Goal: Information Seeking & Learning: Check status

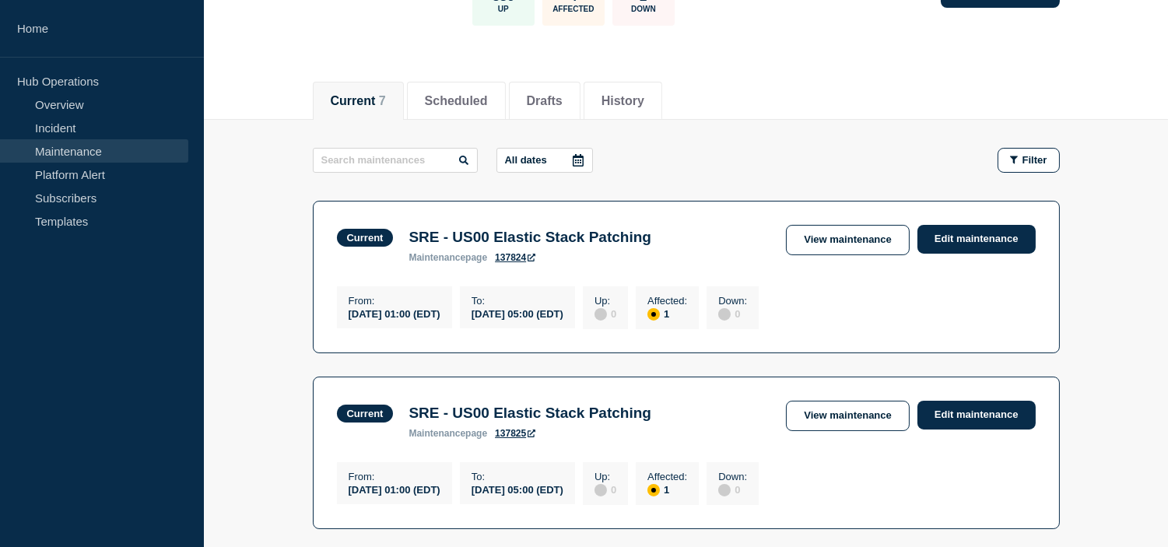
click at [101, 135] on link "Incident" at bounding box center [94, 127] width 188 height 23
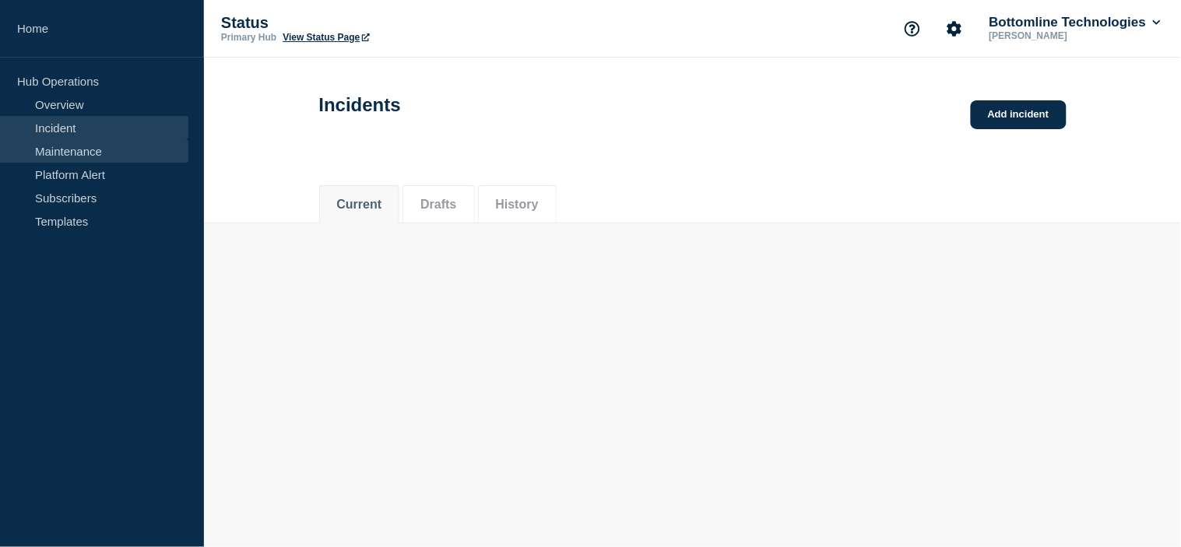
click at [103, 158] on link "Maintenance" at bounding box center [94, 150] width 188 height 23
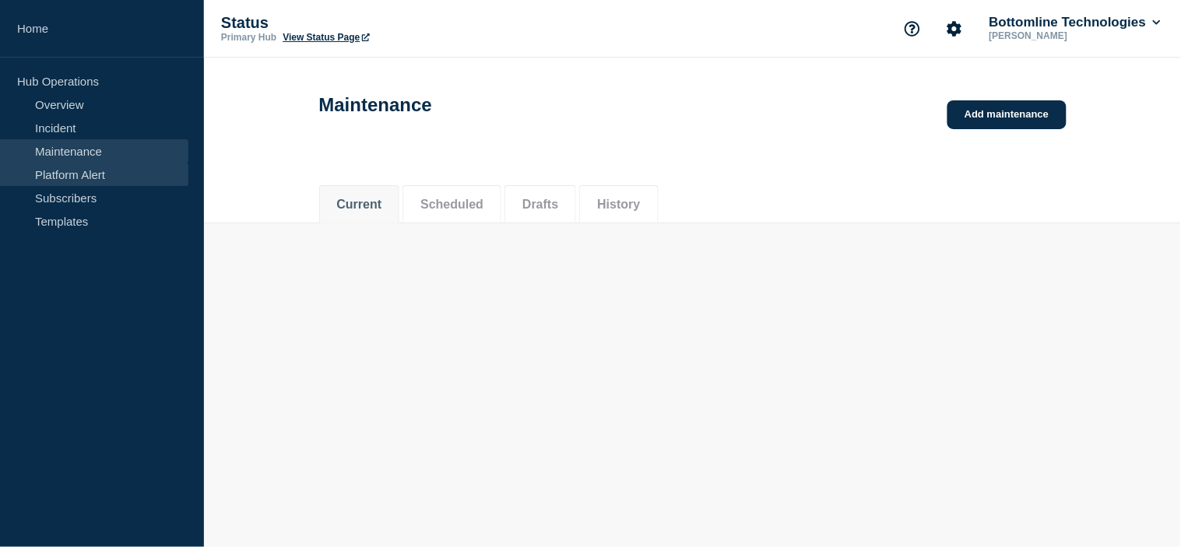
click at [114, 167] on link "Platform Alert" at bounding box center [94, 174] width 188 height 23
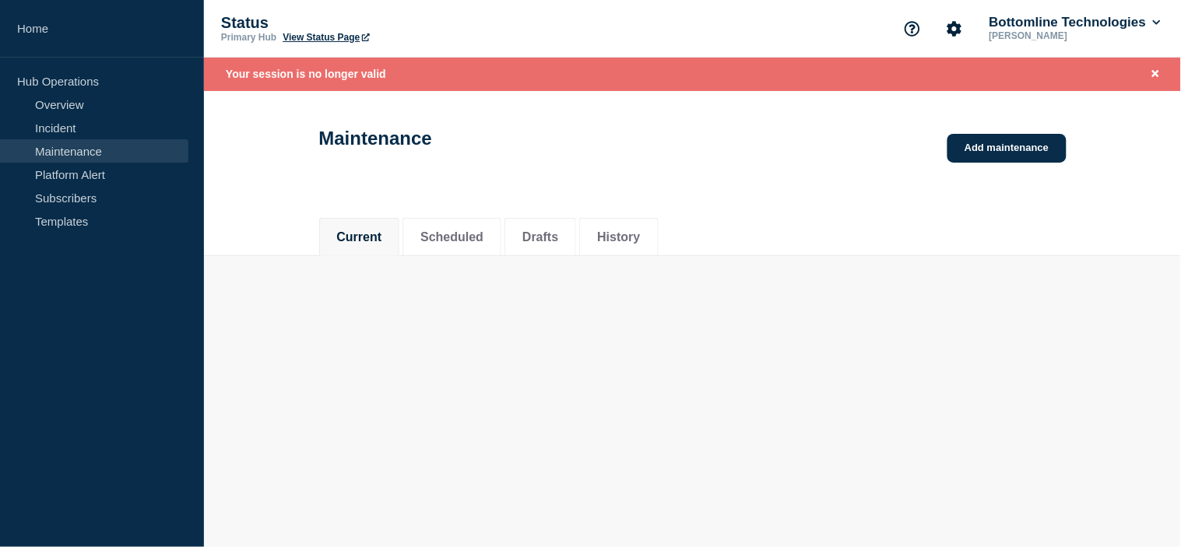
drag, startPoint x: 118, startPoint y: 149, endPoint x: 141, endPoint y: 151, distance: 22.6
click at [118, 149] on link "Maintenance" at bounding box center [94, 150] width 188 height 23
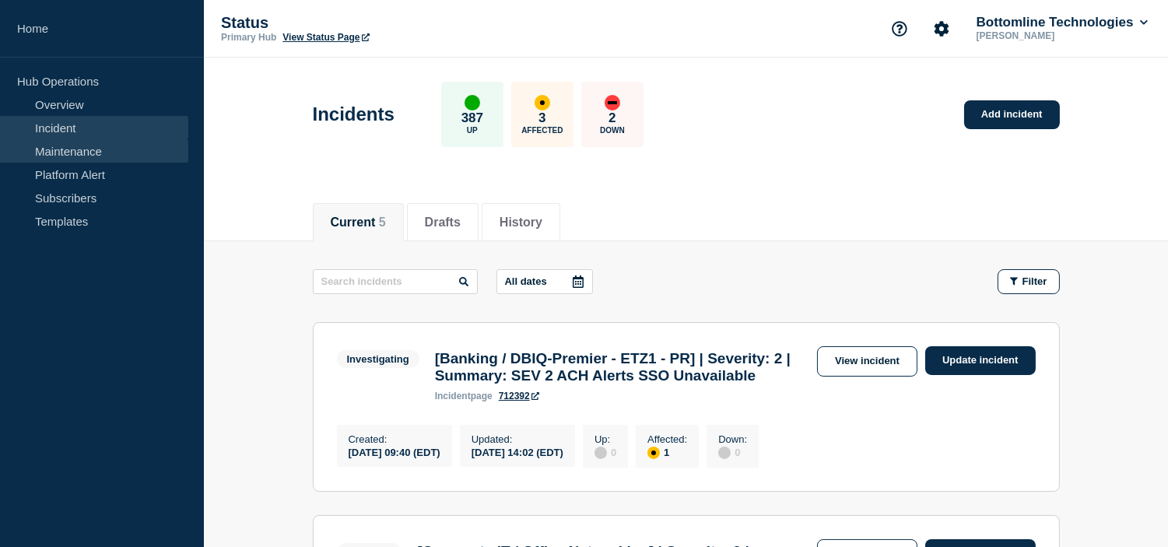
click at [92, 159] on link "Maintenance" at bounding box center [94, 150] width 188 height 23
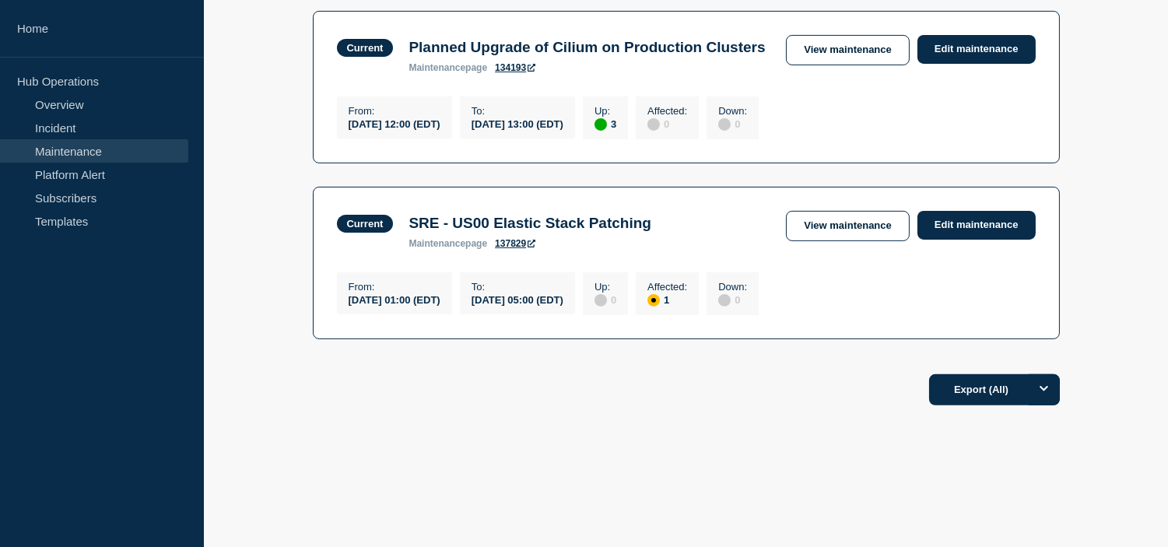
scroll to position [951, 0]
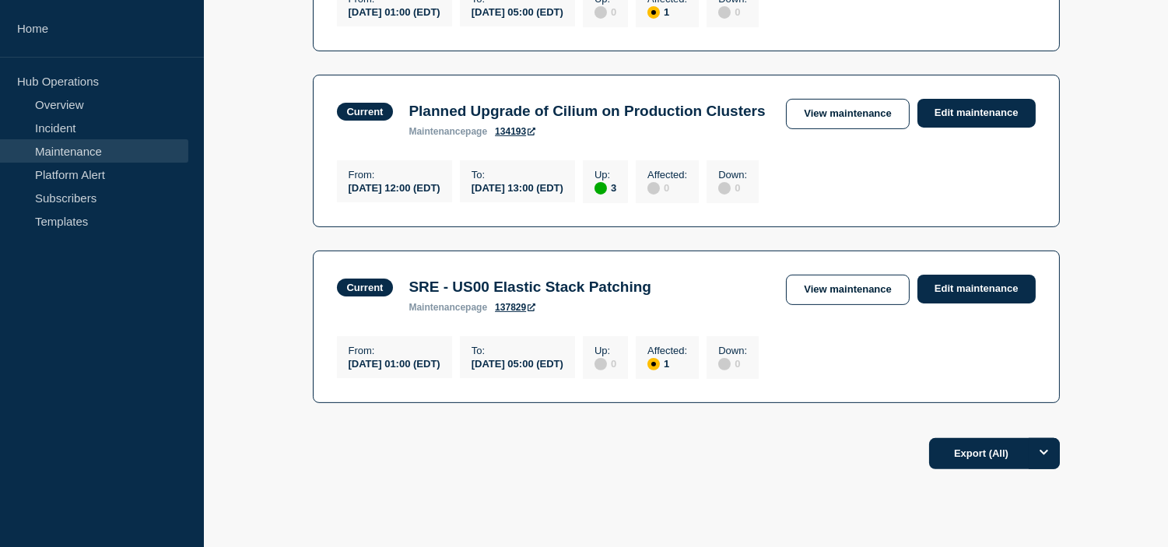
drag, startPoint x: 844, startPoint y: 130, endPoint x: 703, endPoint y: 213, distance: 163.6
click at [844, 129] on link "View maintenance" at bounding box center [847, 114] width 123 height 30
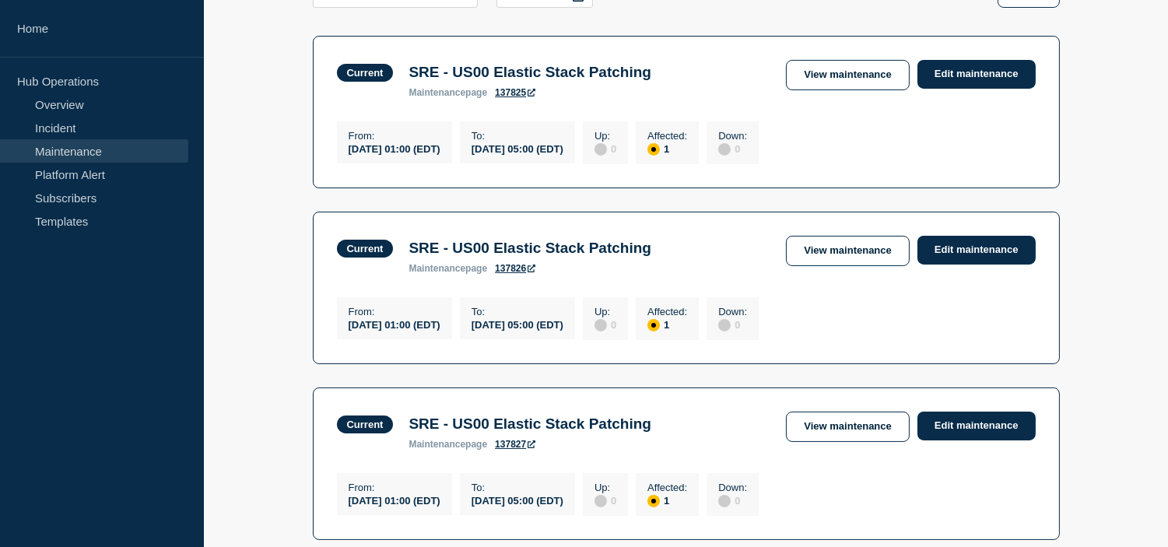
scroll to position [200, 0]
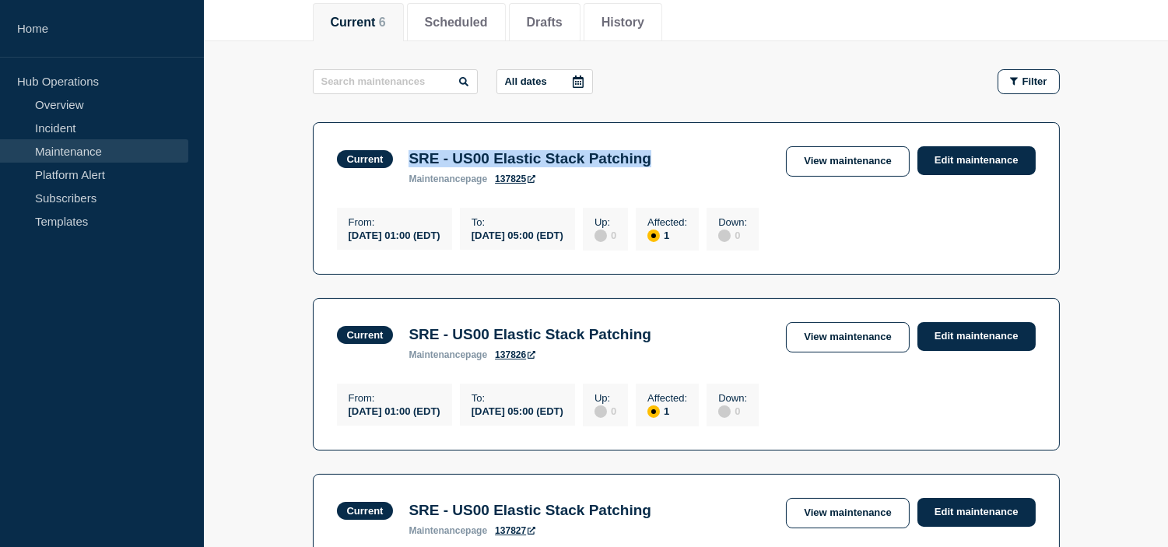
drag, startPoint x: 408, startPoint y: 158, endPoint x: 730, endPoint y: 156, distance: 322.2
click at [730, 156] on div "Current SRE - US00 Elastic Stack Patching maintenance page 137825 View maintena…" at bounding box center [686, 165] width 699 height 38
click at [438, 156] on h3 "SRE - US00 Elastic Stack Patching" at bounding box center [530, 158] width 243 height 17
click at [409, 154] on h3 "SRE - US00 Elastic Stack Patching" at bounding box center [530, 158] width 243 height 17
drag, startPoint x: 409, startPoint y: 154, endPoint x: 648, endPoint y: 239, distance: 254.3
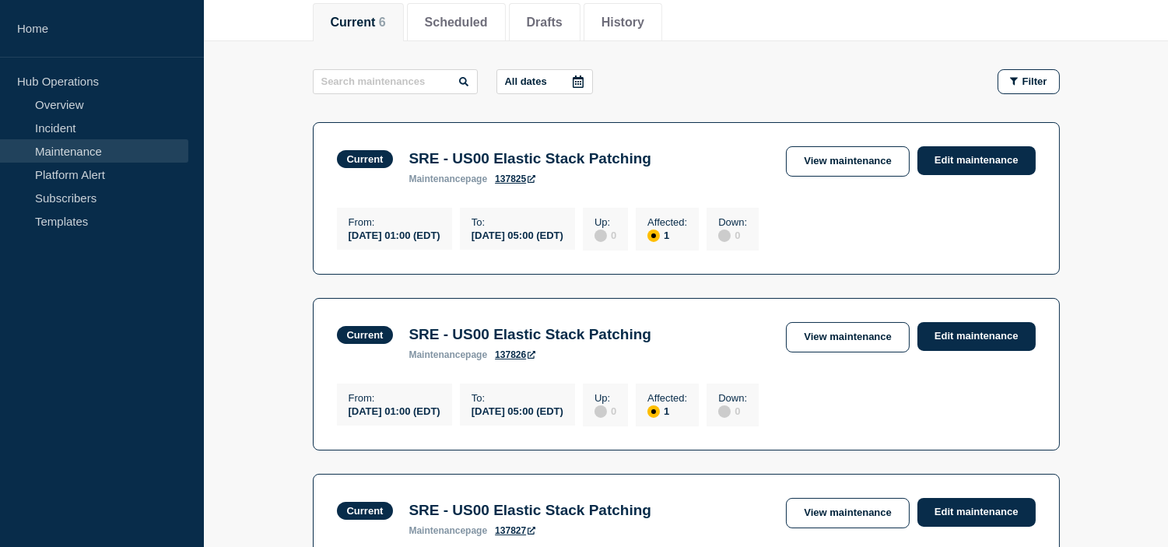
click at [648, 239] on section "Current SRE - US00 Elastic Stack Patching maintenance page 137825 View maintena…" at bounding box center [686, 198] width 747 height 153
copy section "SRE - US00 Elastic Stack Patching maintenance page 137825 View maintenance Edit…"
click at [697, 172] on div "Current SRE - US00 Elastic Stack Patching maintenance page 137825 View maintena…" at bounding box center [686, 165] width 699 height 38
drag, startPoint x: 701, startPoint y: 160, endPoint x: 416, endPoint y: 162, distance: 285.6
click at [416, 162] on div "Current SRE - US00 Elastic Stack Patching maintenance page 137825 View maintena…" at bounding box center [686, 165] width 699 height 38
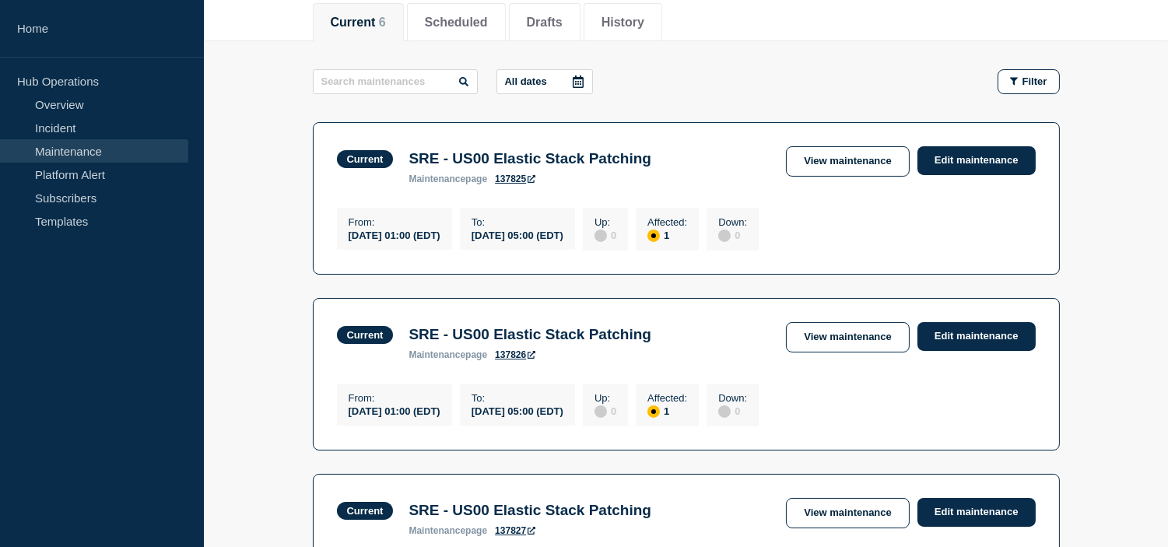
click at [403, 165] on div "SRE - US00 Elastic Stack Patching maintenance page 137825" at bounding box center [530, 167] width 258 height 34
drag, startPoint x: 502, startPoint y: 160, endPoint x: 718, endPoint y: 161, distance: 216.3
click at [718, 161] on div "Current SRE - US00 Elastic Stack Patching maintenance page 137825 View maintena…" at bounding box center [686, 165] width 699 height 38
copy h3 "SRE - US00 Elastic Stack Patching"
drag, startPoint x: 696, startPoint y: 340, endPoint x: 408, endPoint y: 338, distance: 288.7
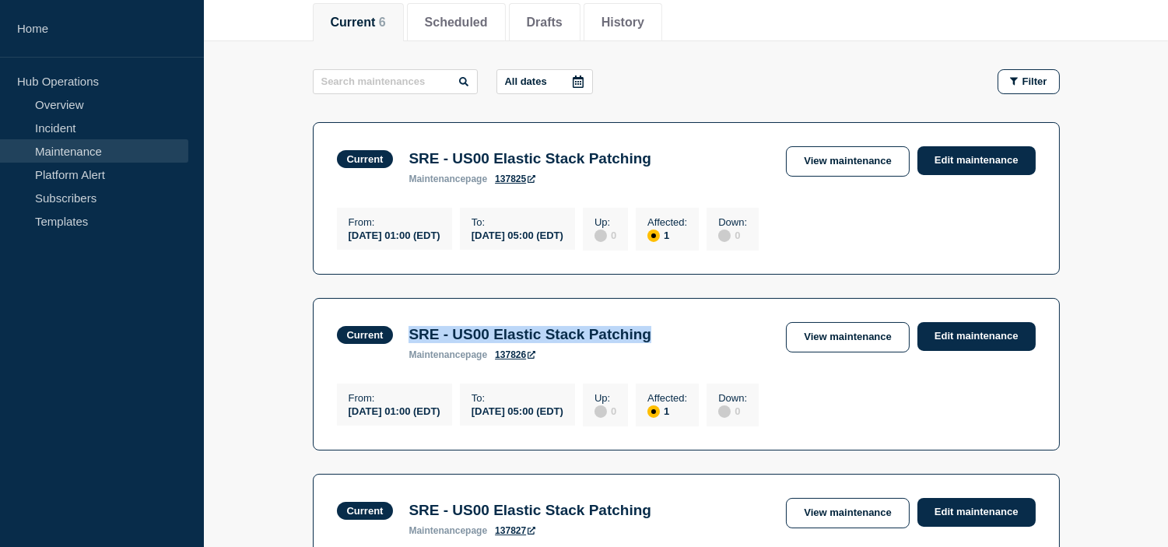
click at [408, 338] on div "Current SRE - US00 Elastic Stack Patching maintenance page 137826 View maintena…" at bounding box center [686, 341] width 699 height 38
copy h3 "SRE - US00 Elastic Stack Patching"
drag, startPoint x: 644, startPoint y: 235, endPoint x: 343, endPoint y: 222, distance: 301.5
click at [343, 222] on div "From : 2025-09-12 01:00 (EDT) To : 2025-09-20 05:00 (EDT) Up : 0 Affected : 1 D…" at bounding box center [552, 227] width 430 height 47
copy div "From : 2025-09-12 01:00 (EDT) To : 2025-09-20 05:00 (EDT)"
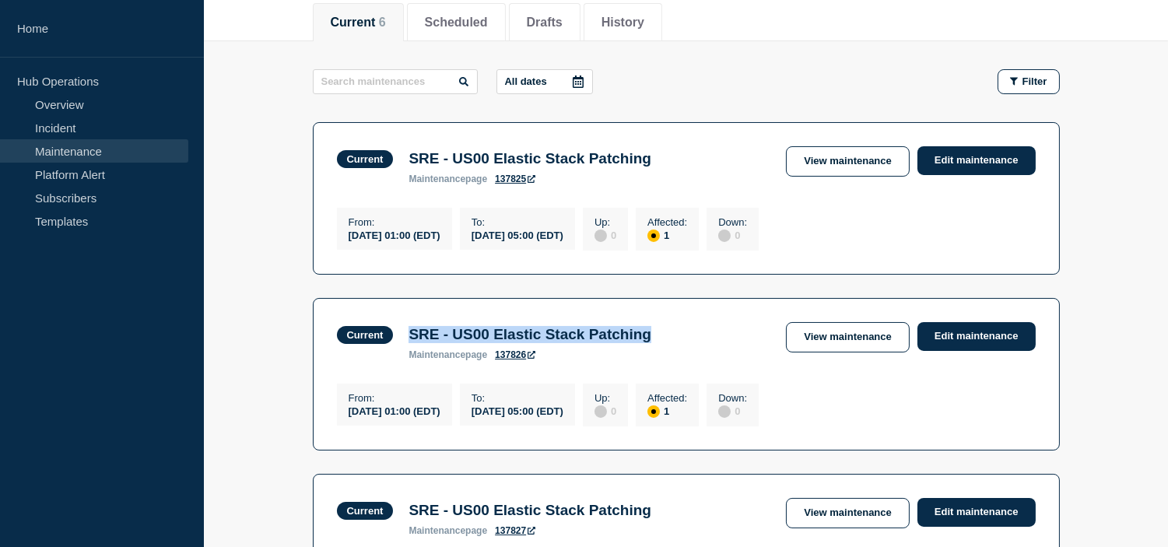
drag, startPoint x: 643, startPoint y: 421, endPoint x: 405, endPoint y: 347, distance: 248.6
click at [405, 347] on section "Current SRE - US00 Elastic Stack Patching maintenance page 137826 View maintena…" at bounding box center [686, 374] width 747 height 153
copy section "SRE - US00 Elastic Stack Patching maintenance page 137826 View maintenance Edit…"
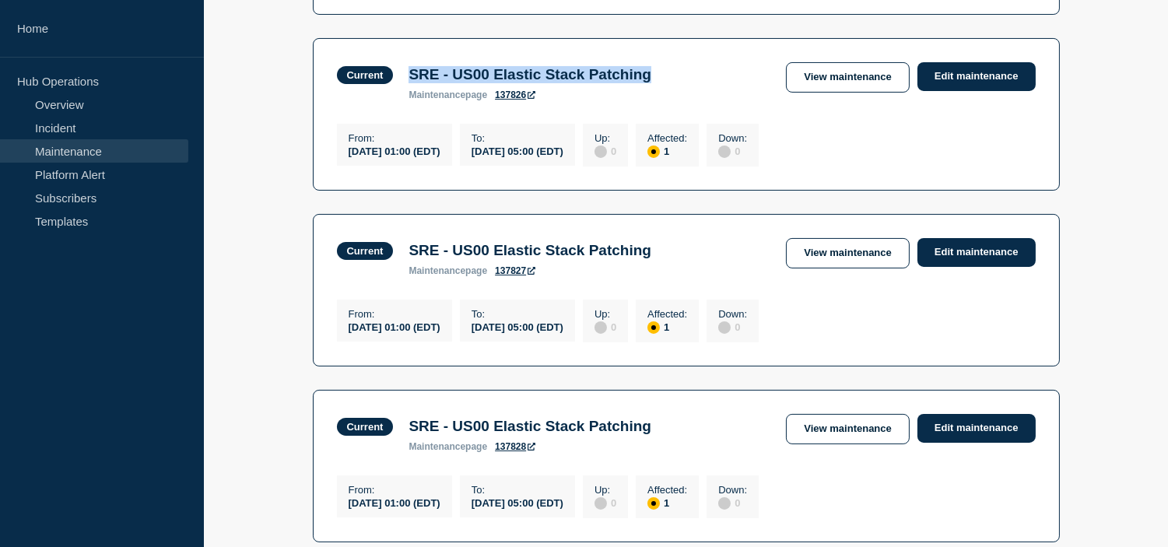
scroll to position [546, 0]
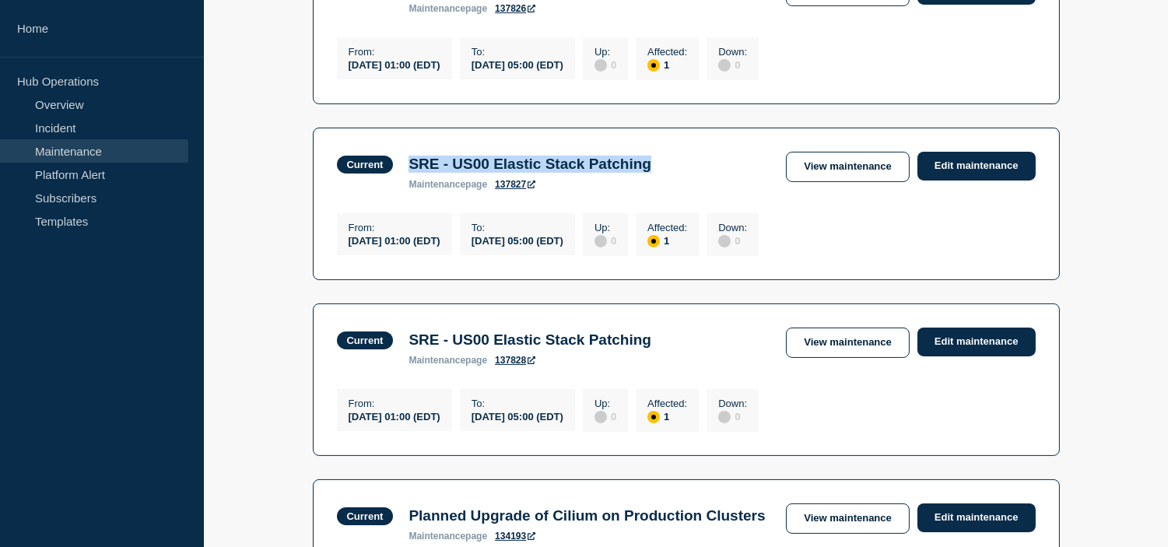
drag, startPoint x: 409, startPoint y: 175, endPoint x: 713, endPoint y: 177, distance: 303.5
click at [713, 177] on div "Current SRE - US00 Elastic Stack Patching maintenance page 137827 View maintena…" at bounding box center [686, 171] width 699 height 38
copy h3 "SRE - US00 Elastic Stack Patching"
drag, startPoint x: 348, startPoint y: 241, endPoint x: 481, endPoint y: 253, distance: 133.6
click at [452, 253] on div "From : 2025-09-16 01:00 (EDT)" at bounding box center [394, 234] width 115 height 42
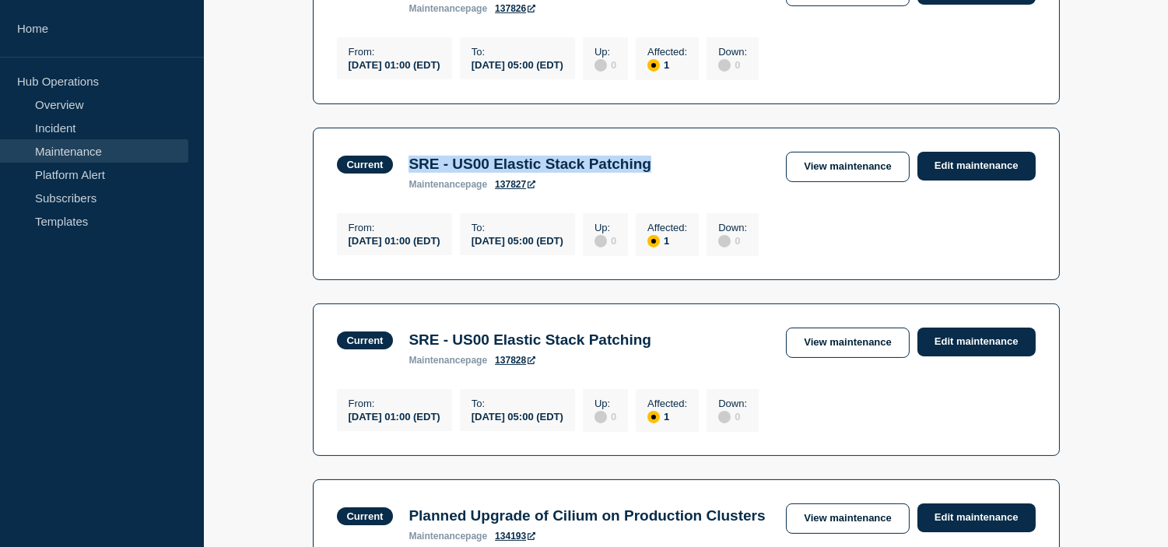
copy div "From : 2025-09-16 01:00 (EDT)"
click at [382, 233] on p "From :" at bounding box center [395, 228] width 92 height 12
drag, startPoint x: 348, startPoint y: 237, endPoint x: 639, endPoint y: 259, distance: 291.9
click at [639, 256] on div "From : 2025-09-16 01:00 (EDT) To : 2025-09-24 05:00 (EDT) Up : 0 Affected : 1 D…" at bounding box center [552, 232] width 430 height 47
copy div "From : 2025-09-16 01:00 (EDT) To : 2025-09-24 05:00 (EDT)"
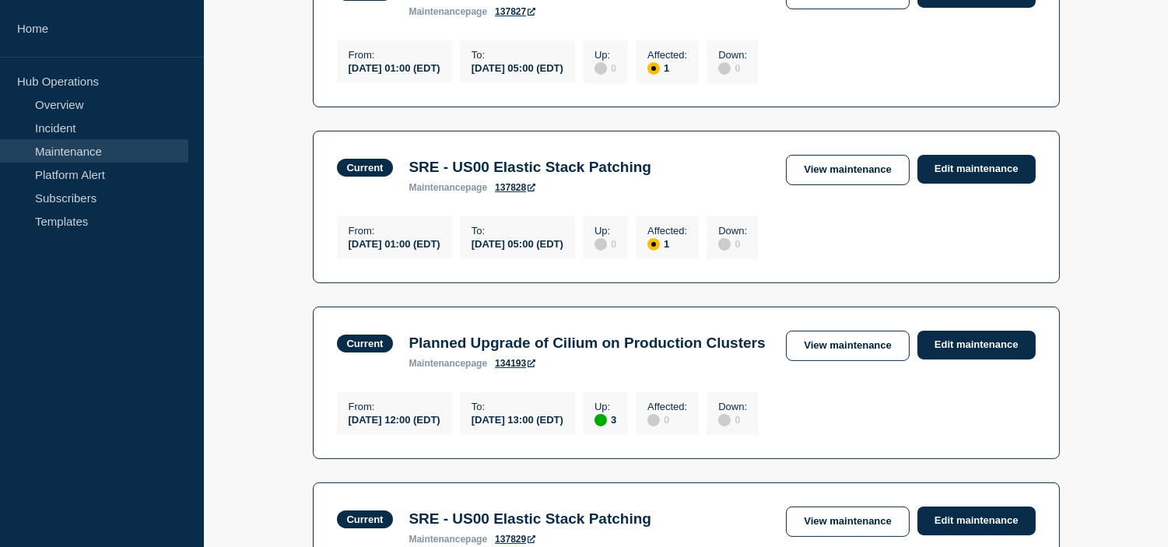
scroll to position [805, 0]
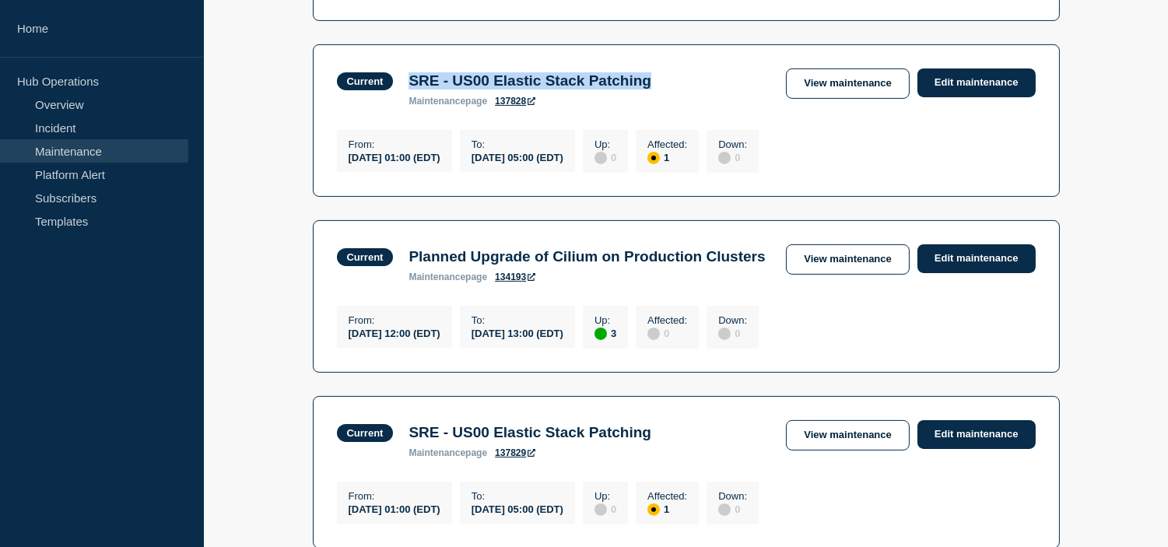
drag, startPoint x: 409, startPoint y: 96, endPoint x: 721, endPoint y: 96, distance: 312.8
click at [721, 96] on div "Current SRE - US00 Elastic Stack Patching maintenance page 137828 View maintena…" at bounding box center [686, 87] width 699 height 38
copy h3 "SRE - US00 Elastic Stack Patching"
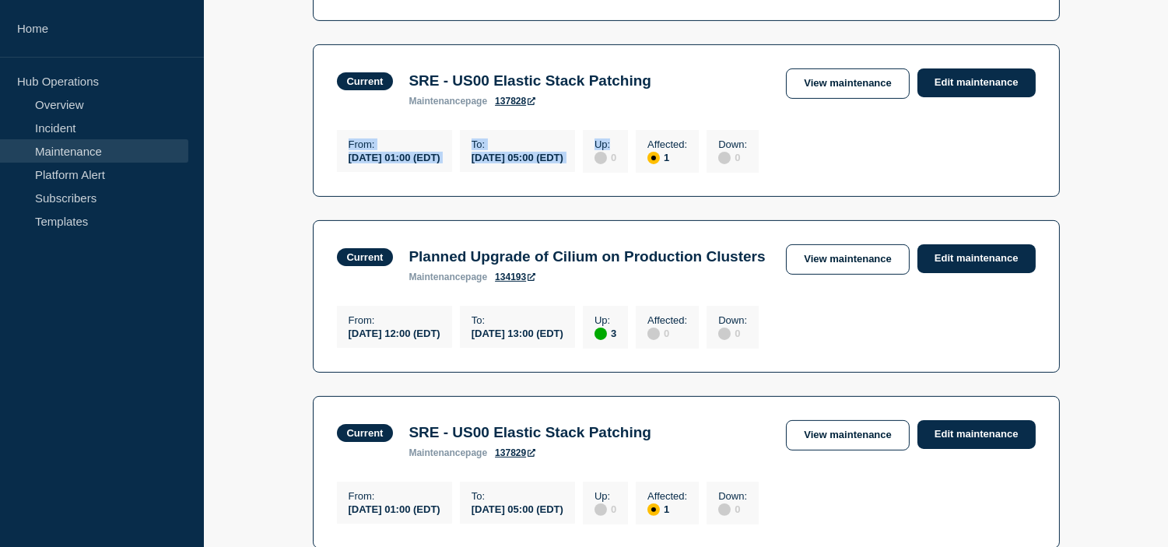
drag, startPoint x: 342, startPoint y: 164, endPoint x: 654, endPoint y: 174, distance: 312.2
click at [654, 173] on div "From : 2025-09-17 01:00 (EDT) To : 2025-09-25 05:00 (EDT) Up : 0 Affected : 1 D…" at bounding box center [552, 149] width 430 height 47
click at [563, 163] on div "[DATE] 05:00 (EDT)" at bounding box center [518, 156] width 92 height 13
copy div "From : 2025-09-17 01:00 (EDT) To : 2025-09-25 05:00 (EDT)"
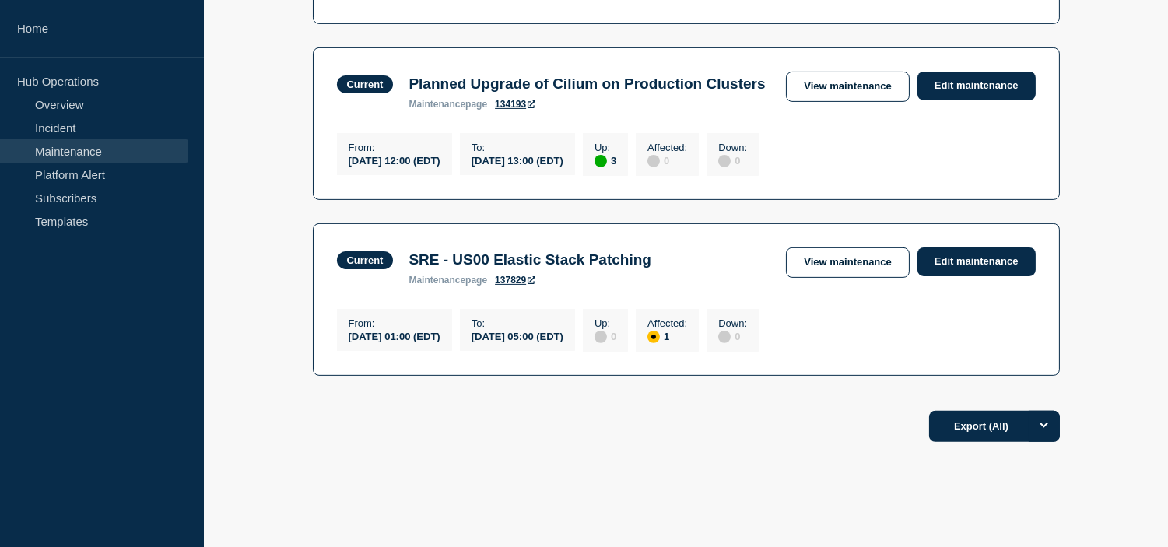
scroll to position [1065, 0]
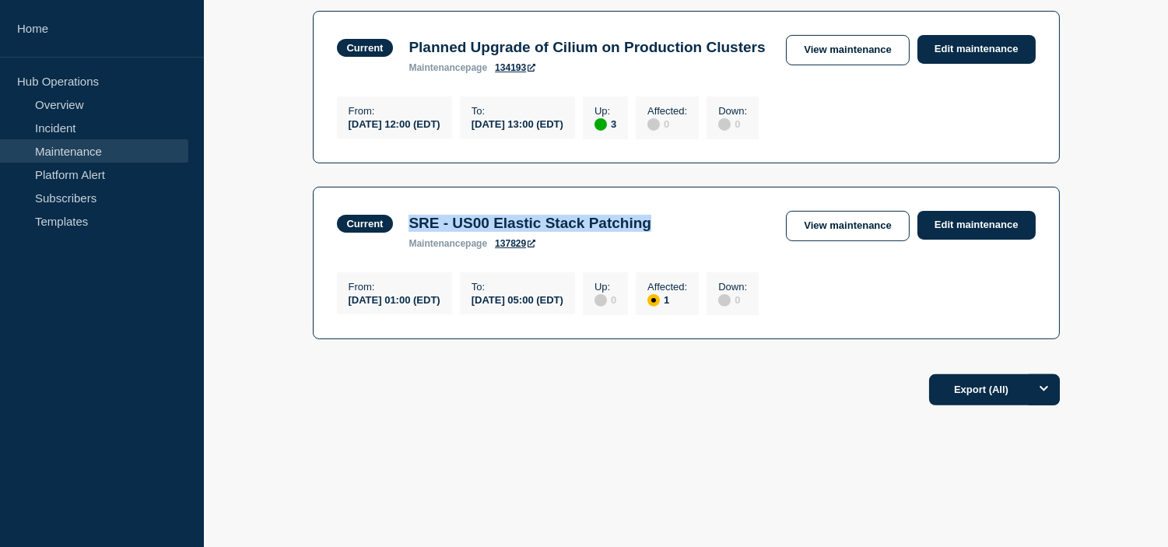
drag, startPoint x: 446, startPoint y: 219, endPoint x: 701, endPoint y: 222, distance: 255.3
click at [701, 222] on div "Current SRE - US00 Elastic Stack Patching maintenance page 137829 View maintena…" at bounding box center [686, 230] width 699 height 38
drag, startPoint x: 346, startPoint y: 282, endPoint x: 637, endPoint y: 300, distance: 290.8
click at [637, 300] on div "From : 2025-09-18 01:00 (EDT) To : 2025-09-26 05:00 (EDT) Up : 0 Affected : 1 D…" at bounding box center [552, 291] width 430 height 47
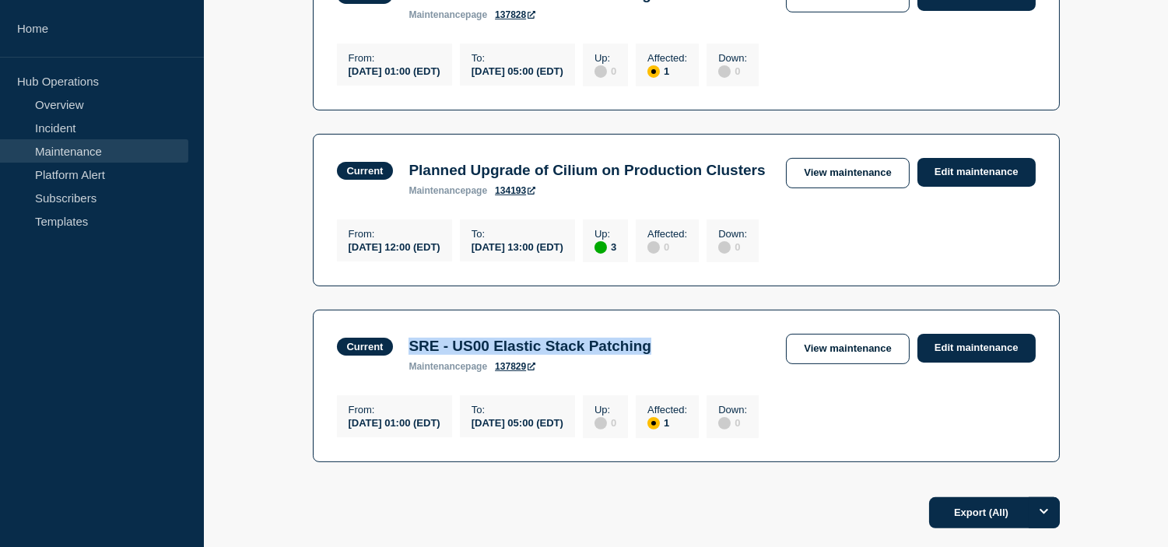
scroll to position [805, 0]
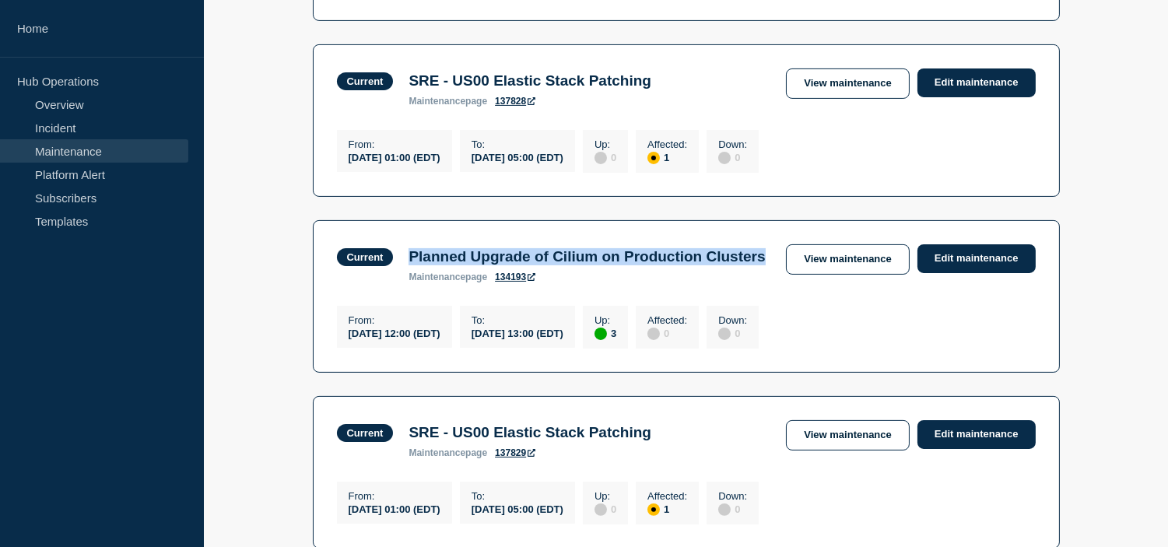
drag, startPoint x: 403, startPoint y: 275, endPoint x: 501, endPoint y: 302, distance: 101.6
click at [501, 282] on div "Planned Upgrade of Cilium on Production Clusters maintenance page 134193" at bounding box center [587, 265] width 372 height 34
drag, startPoint x: 344, startPoint y: 363, endPoint x: 641, endPoint y: 376, distance: 297.5
click at [641, 349] on div "From : 2025-09-17 12:00 (EDT) To : 2025-09-19 13:00 (EDT) Up : 3 Affected : 0 D…" at bounding box center [552, 325] width 430 height 47
click at [366, 346] on div "From : 2025-09-17 12:00 (EDT) To : 2025-09-19 13:00 (EDT) Up : 3 Affected : 0 D…" at bounding box center [552, 325] width 430 height 47
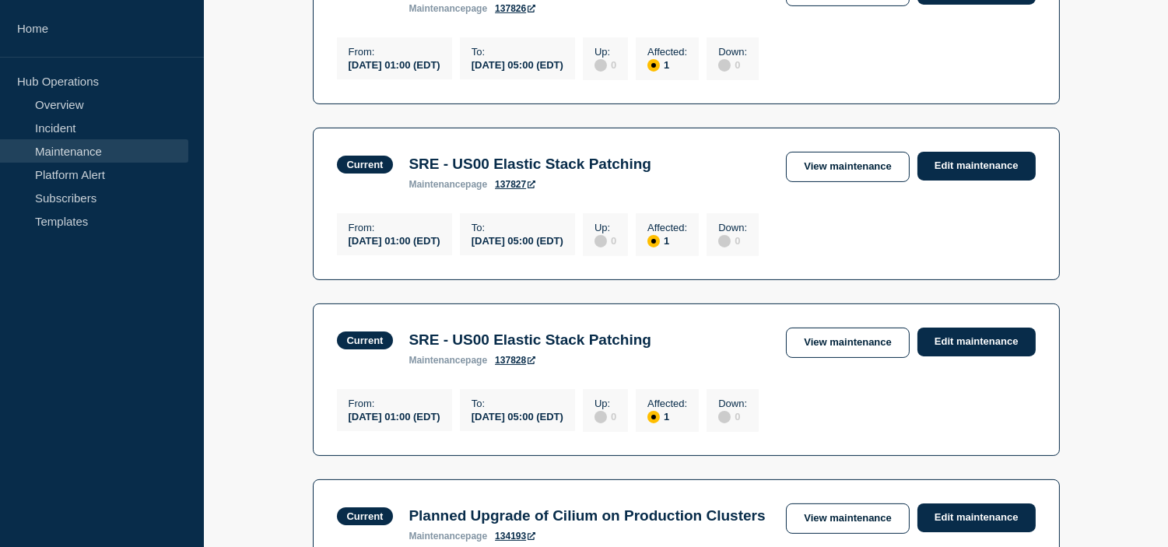
scroll to position [0, 0]
